Goal: Information Seeking & Learning: Learn about a topic

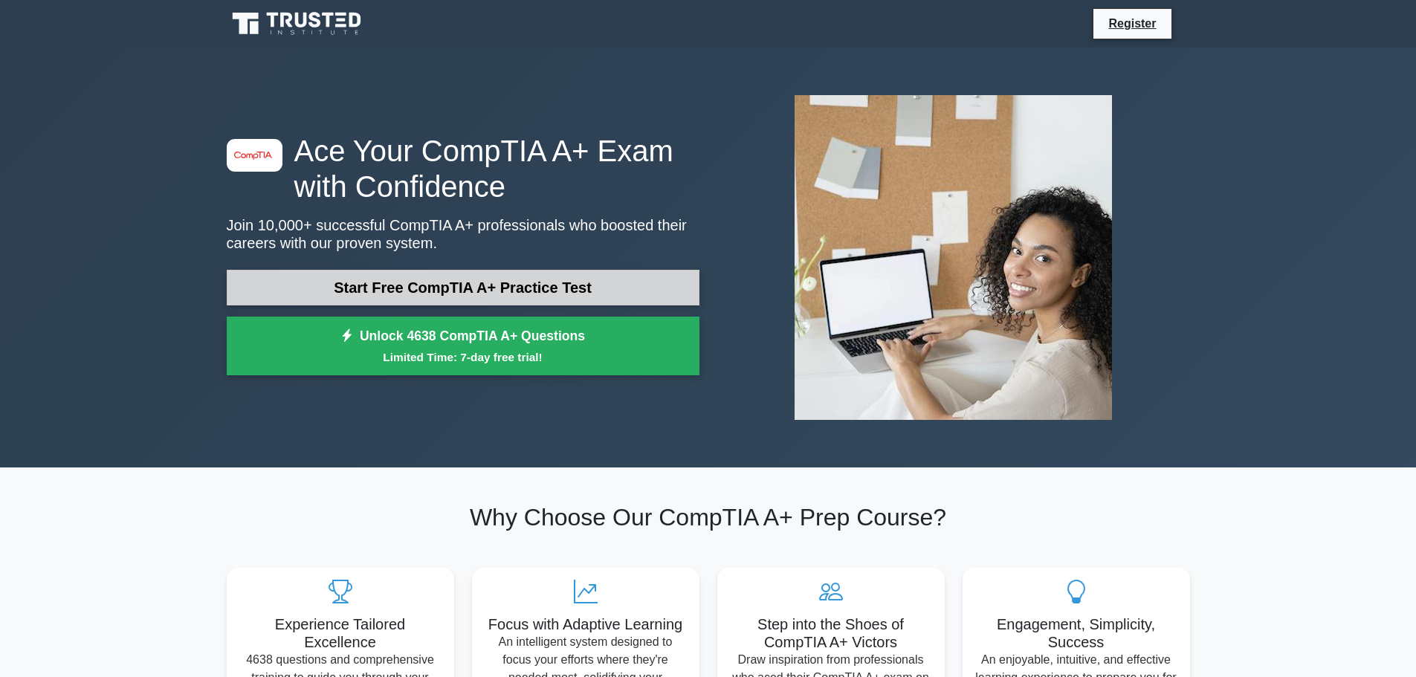
click at [444, 285] on link "Start Free CompTIA A+ Practice Test" at bounding box center [463, 288] width 473 height 36
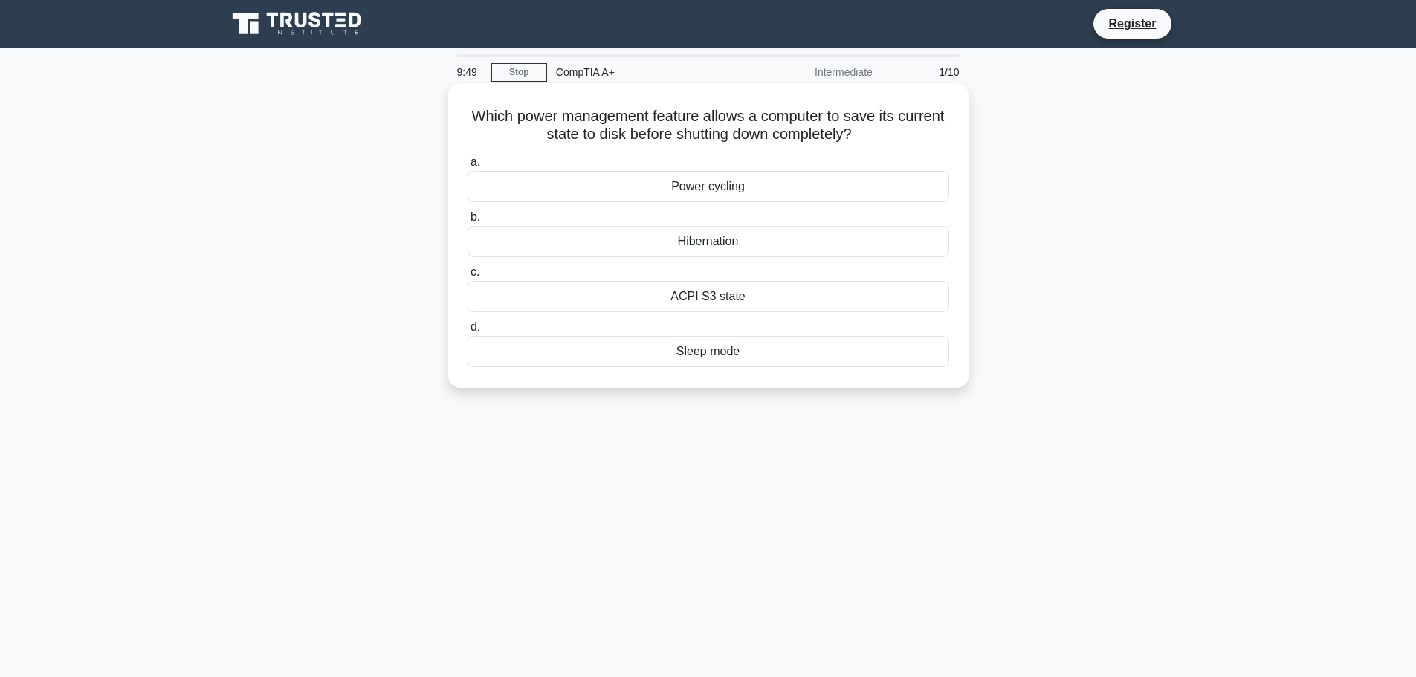
click at [705, 189] on div "Power cycling" at bounding box center [708, 186] width 482 height 31
click at [467, 167] on input "a. Power cycling" at bounding box center [467, 163] width 0 height 10
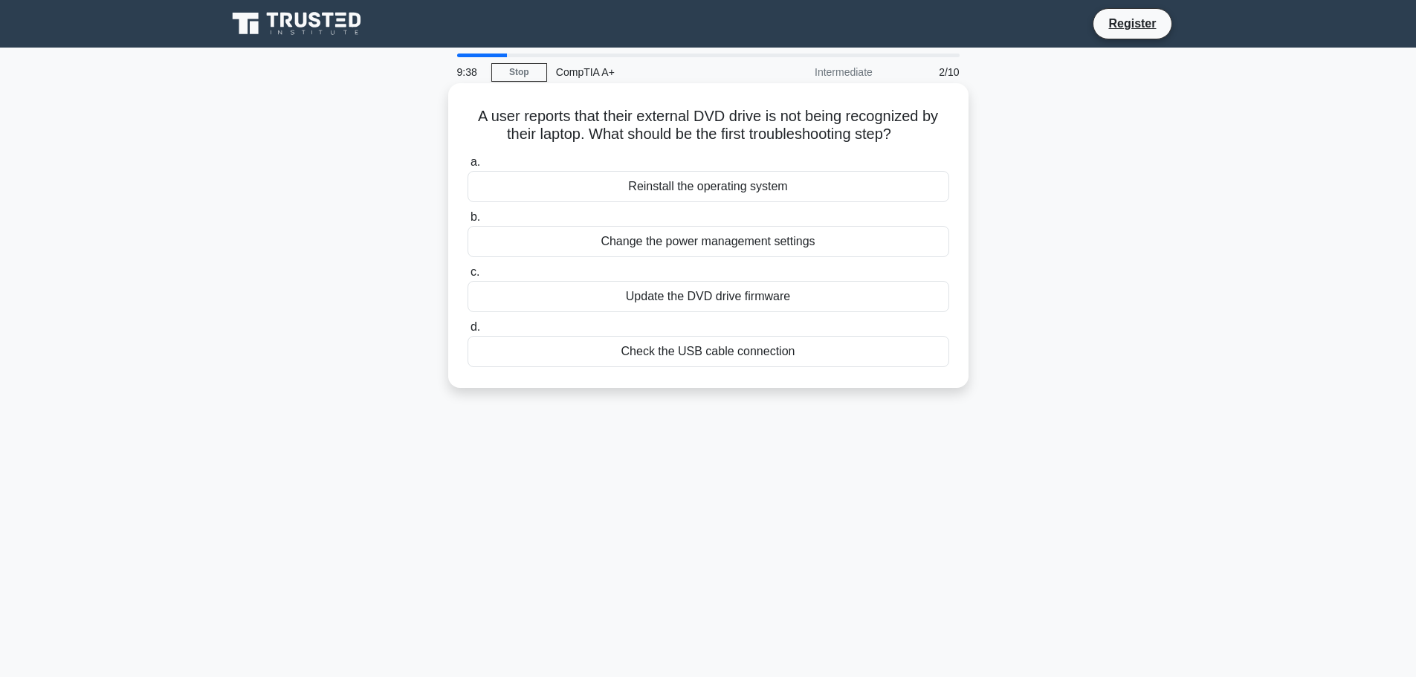
click at [702, 364] on div "Check the USB cable connection" at bounding box center [708, 351] width 482 height 31
click at [467, 332] on input "d. Check the USB cable connection" at bounding box center [467, 328] width 0 height 10
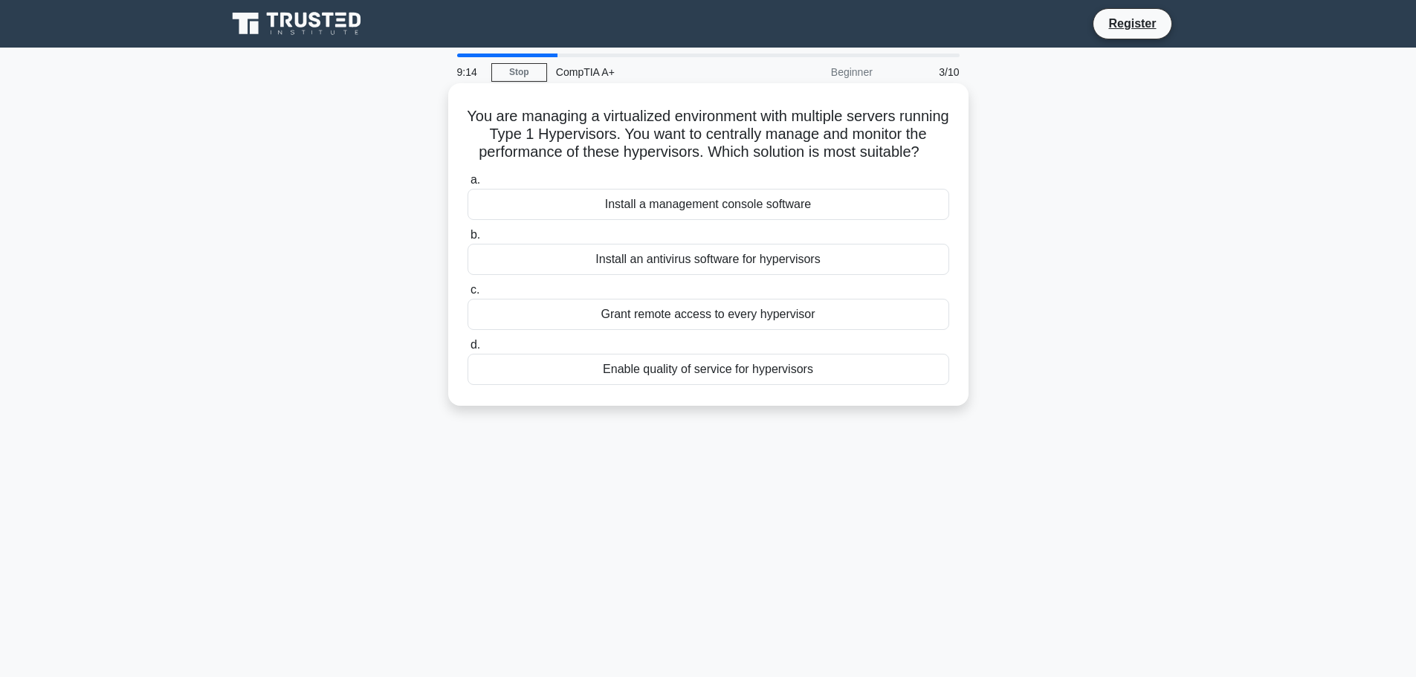
click at [704, 220] on div "Install a management console software" at bounding box center [708, 204] width 482 height 31
click at [467, 185] on input "a. Install a management console software" at bounding box center [467, 180] width 0 height 10
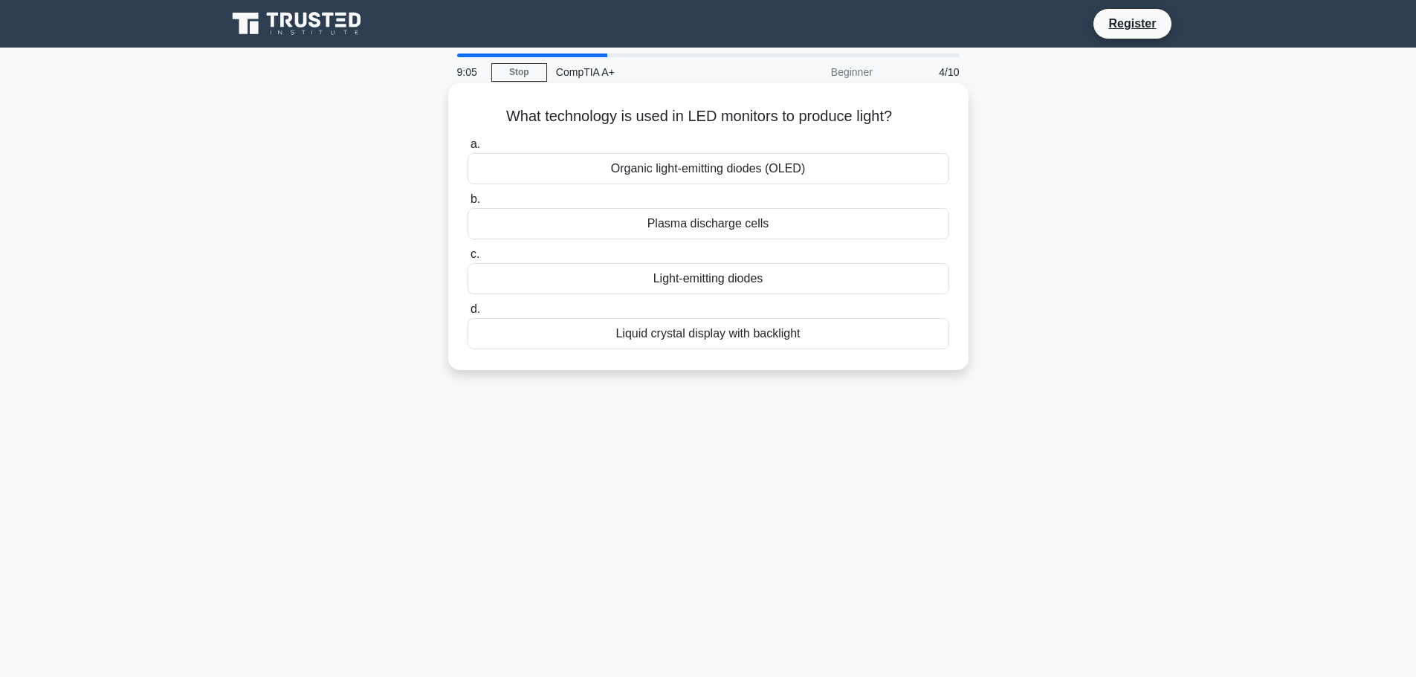
click at [781, 285] on div "Light-emitting diodes" at bounding box center [708, 278] width 482 height 31
click at [467, 259] on input "c. Light-emitting diodes" at bounding box center [467, 255] width 0 height 10
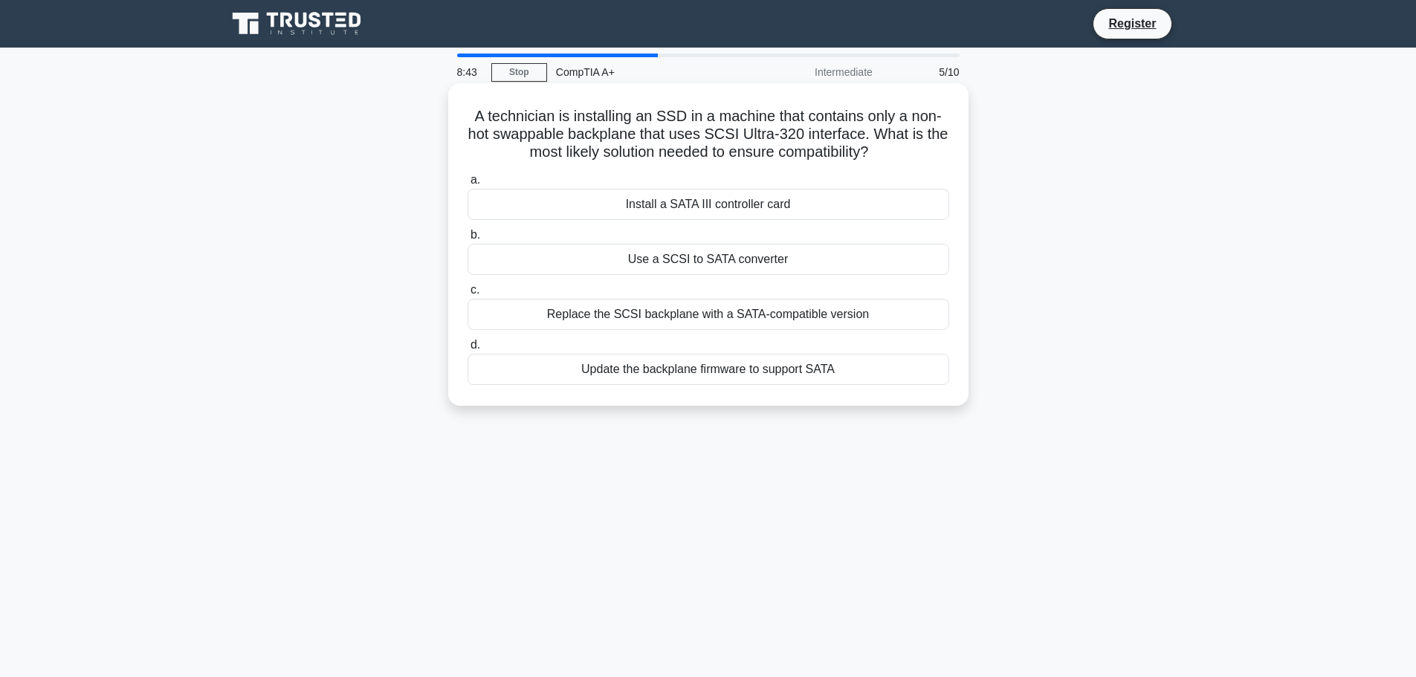
click at [690, 206] on div "Install a SATA III controller card" at bounding box center [708, 204] width 482 height 31
click at [467, 185] on input "a. Install a SATA III controller card" at bounding box center [467, 180] width 0 height 10
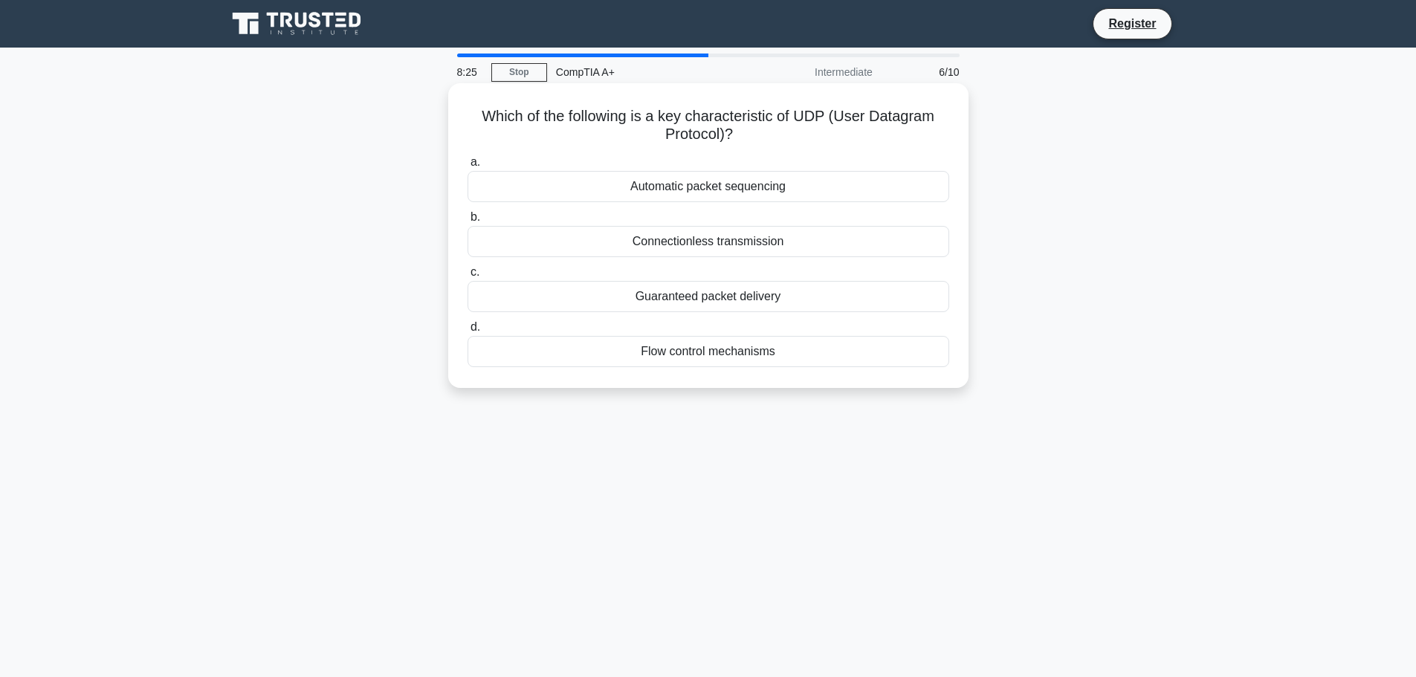
click at [735, 291] on div "Guaranteed packet delivery" at bounding box center [708, 296] width 482 height 31
click at [467, 277] on input "c. Guaranteed packet delivery" at bounding box center [467, 273] width 0 height 10
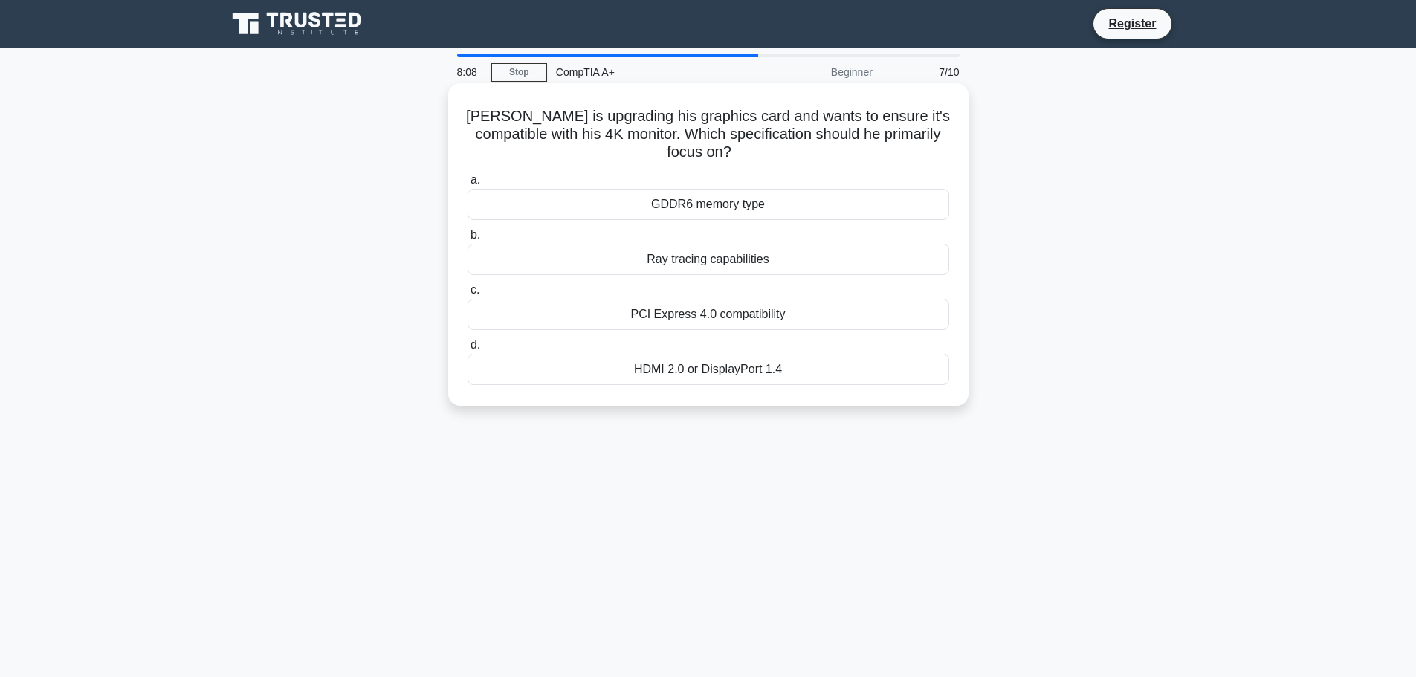
click at [748, 372] on div "HDMI 2.0 or DisplayPort 1.4" at bounding box center [708, 369] width 482 height 31
click at [467, 350] on input "d. HDMI 2.0 or DisplayPort 1.4" at bounding box center [467, 345] width 0 height 10
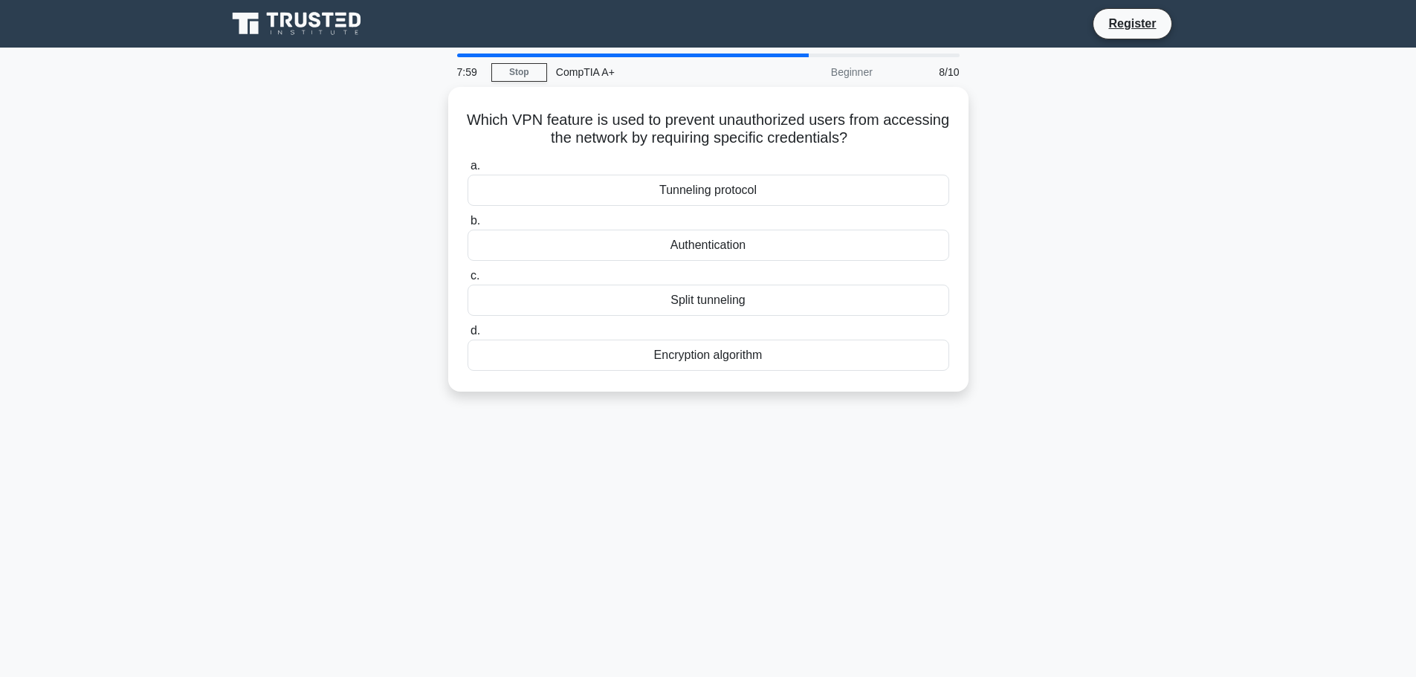
drag, startPoint x: 487, startPoint y: 253, endPoint x: 1147, endPoint y: 280, distance: 660.6
click at [1147, 280] on div "Which VPN feature is used to prevent unauthorized users from accessing the netw…" at bounding box center [708, 248] width 981 height 323
click at [747, 357] on div "Encryption algorithm" at bounding box center [708, 351] width 482 height 31
click at [467, 332] on input "d. Encryption algorithm" at bounding box center [467, 328] width 0 height 10
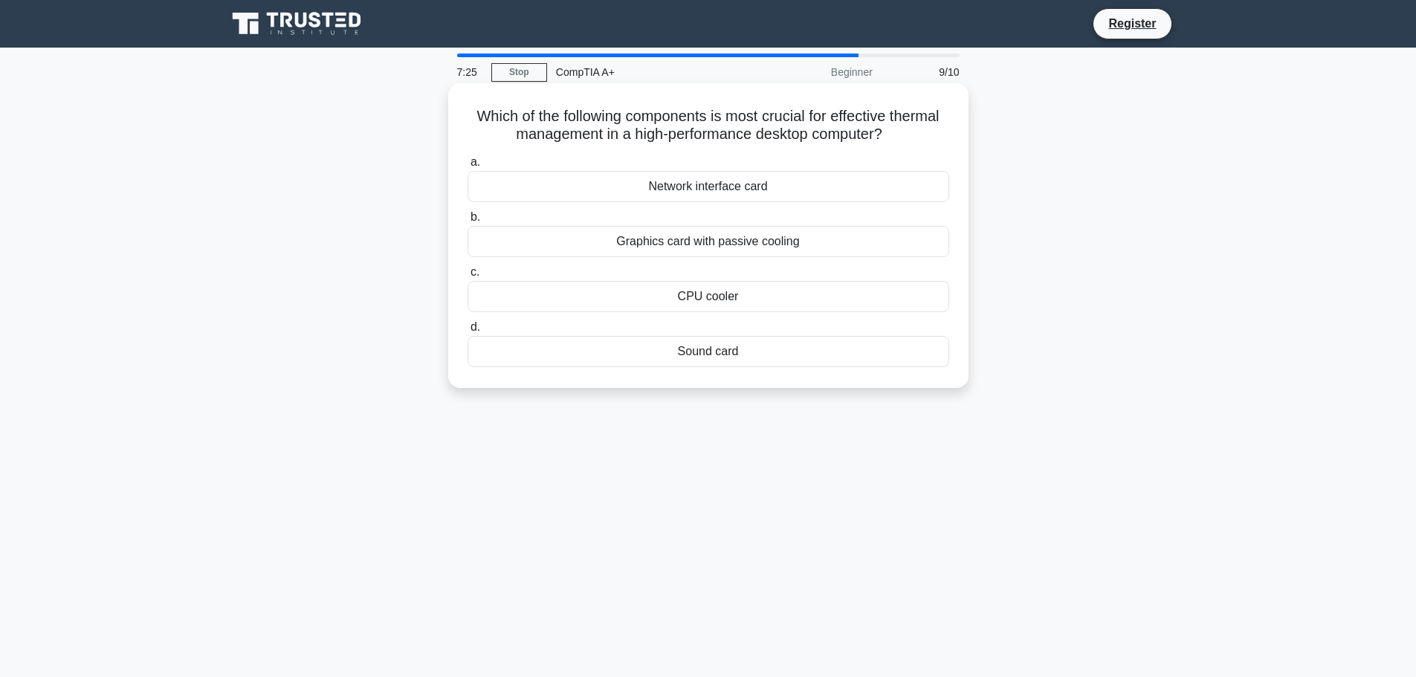
click at [711, 248] on div "Graphics card with passive cooling" at bounding box center [708, 241] width 482 height 31
click at [467, 222] on input "b. Graphics card with passive cooling" at bounding box center [467, 218] width 0 height 10
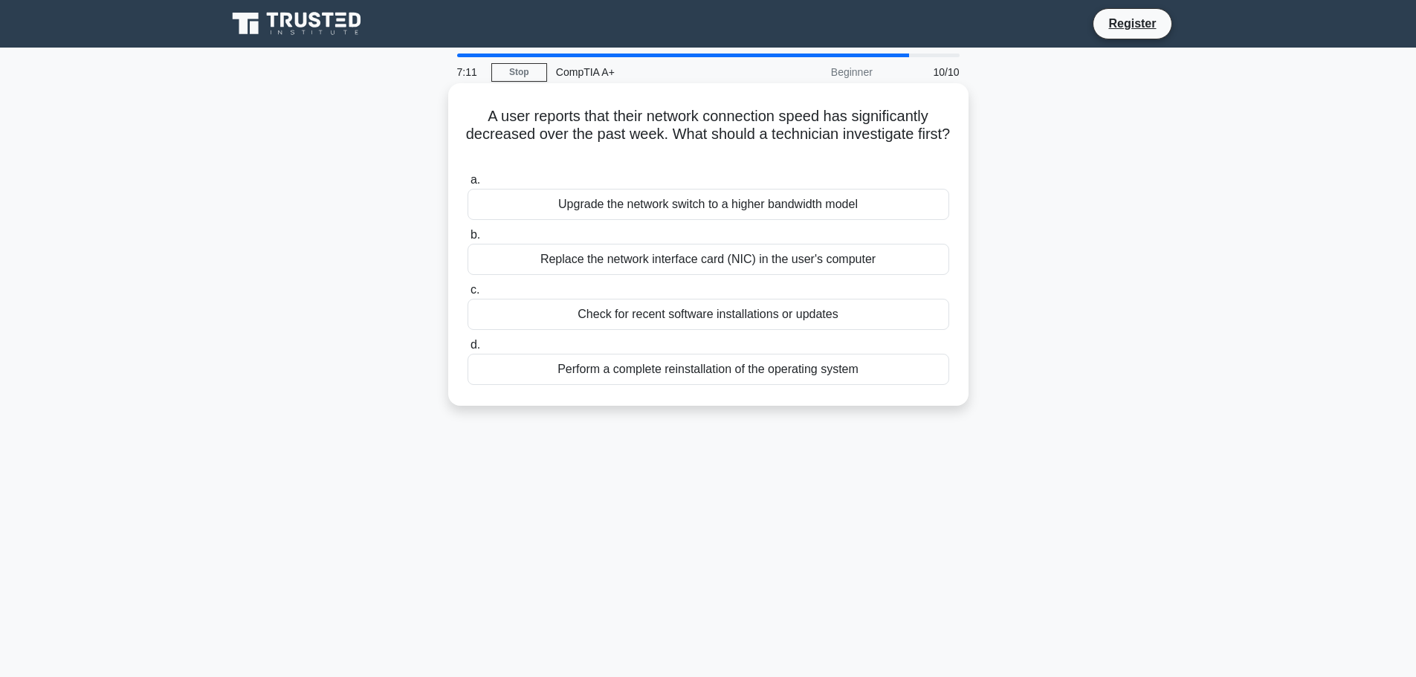
click at [745, 308] on div "Check for recent software installations or updates" at bounding box center [708, 314] width 482 height 31
click at [467, 295] on input "c. Check for recent software installations or updates" at bounding box center [467, 290] width 0 height 10
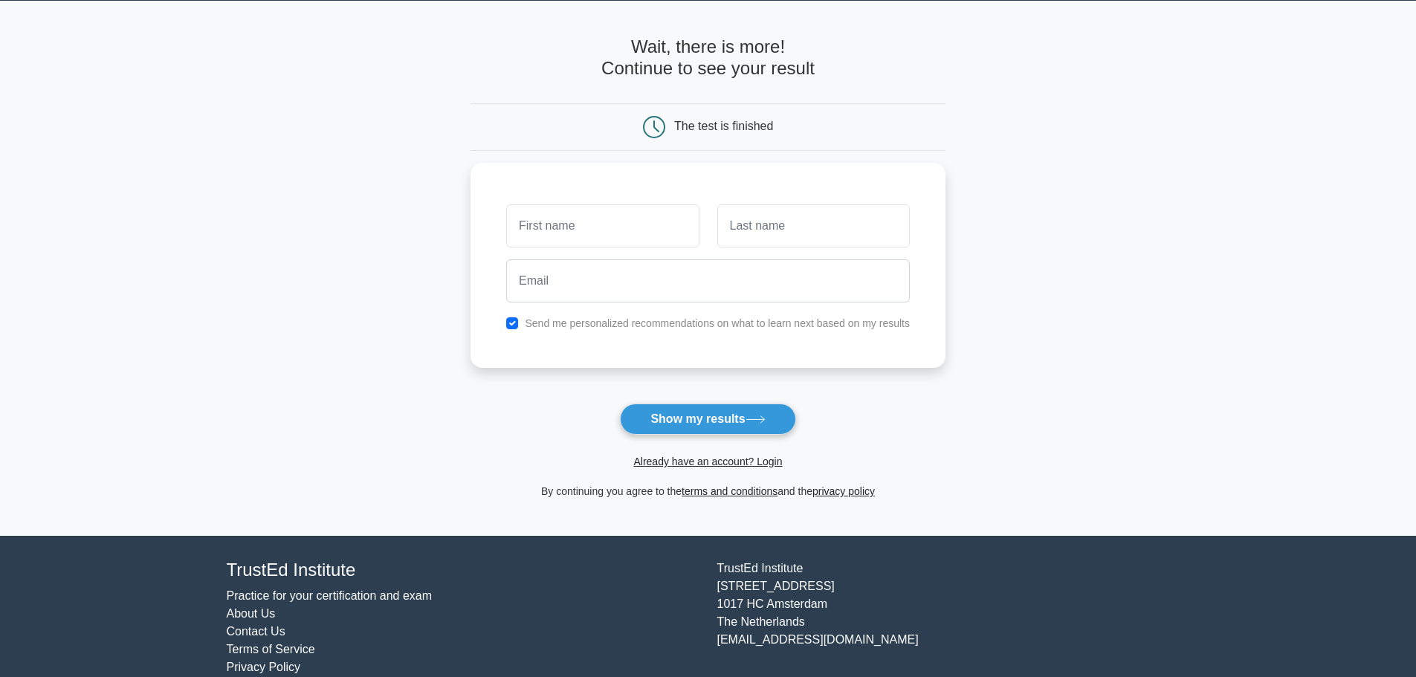
scroll to position [71, 0]
